Goal: Task Accomplishment & Management: Manage account settings

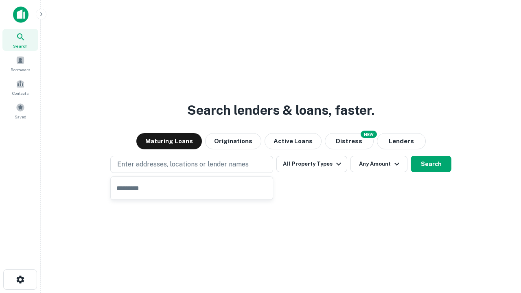
type input "**********"
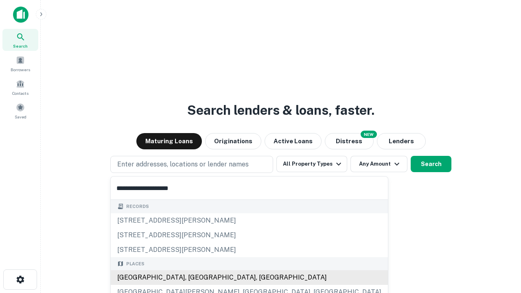
click at [195, 278] on div "Santa Monica, CA, USA" at bounding box center [249, 277] width 277 height 15
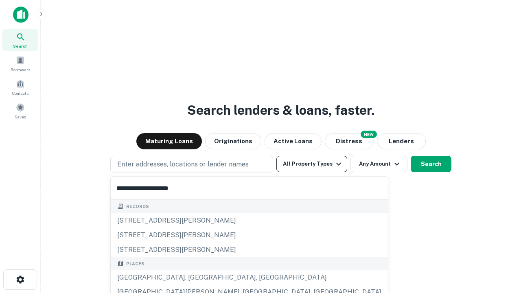
click at [312, 164] on button "All Property Types" at bounding box center [312, 164] width 71 height 16
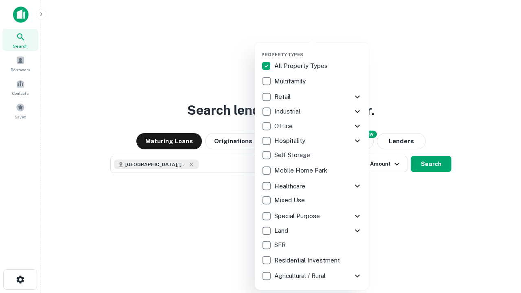
click at [318, 49] on button "button" at bounding box center [318, 49] width 114 height 0
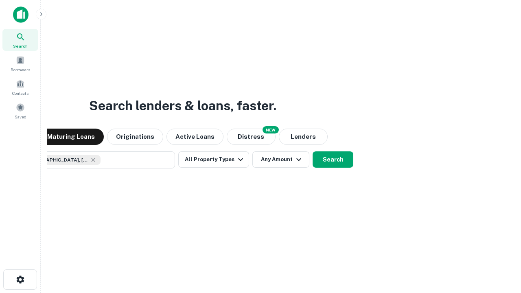
scroll to position [13, 0]
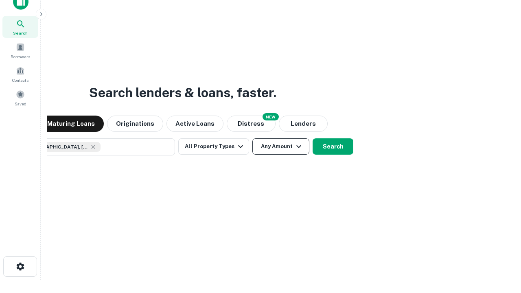
click at [253, 138] on button "Any Amount" at bounding box center [281, 146] width 57 height 16
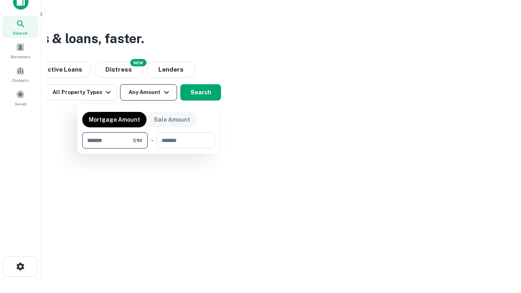
type input "*******"
click at [149, 149] on button "button" at bounding box center [148, 149] width 133 height 0
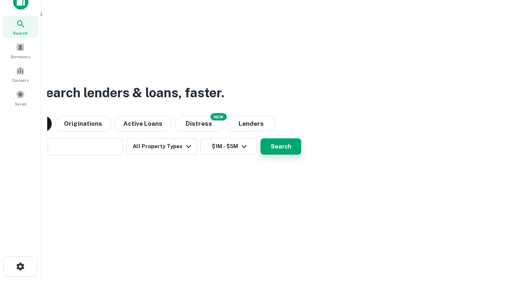
click at [261, 138] on button "Search" at bounding box center [281, 146] width 41 height 16
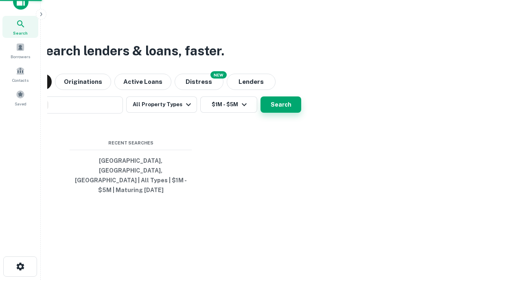
scroll to position [26, 231]
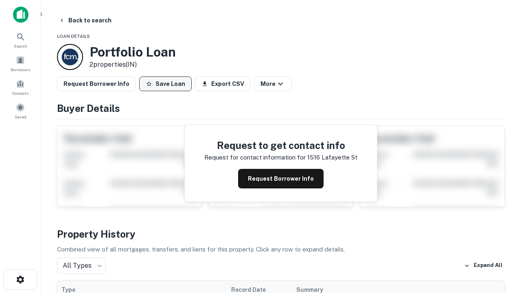
click at [165, 84] on button "Save Loan" at bounding box center [165, 84] width 53 height 15
click at [167, 84] on button "Loading..." at bounding box center [168, 84] width 59 height 15
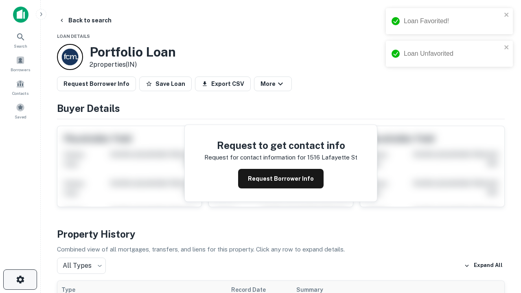
click at [20, 280] on icon "button" at bounding box center [20, 280] width 10 height 10
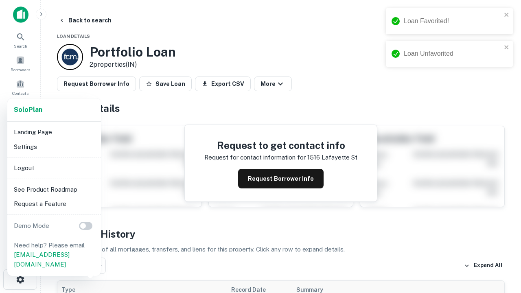
click at [54, 168] on li "Logout" at bounding box center [54, 168] width 87 height 15
